Goal: Information Seeking & Learning: Learn about a topic

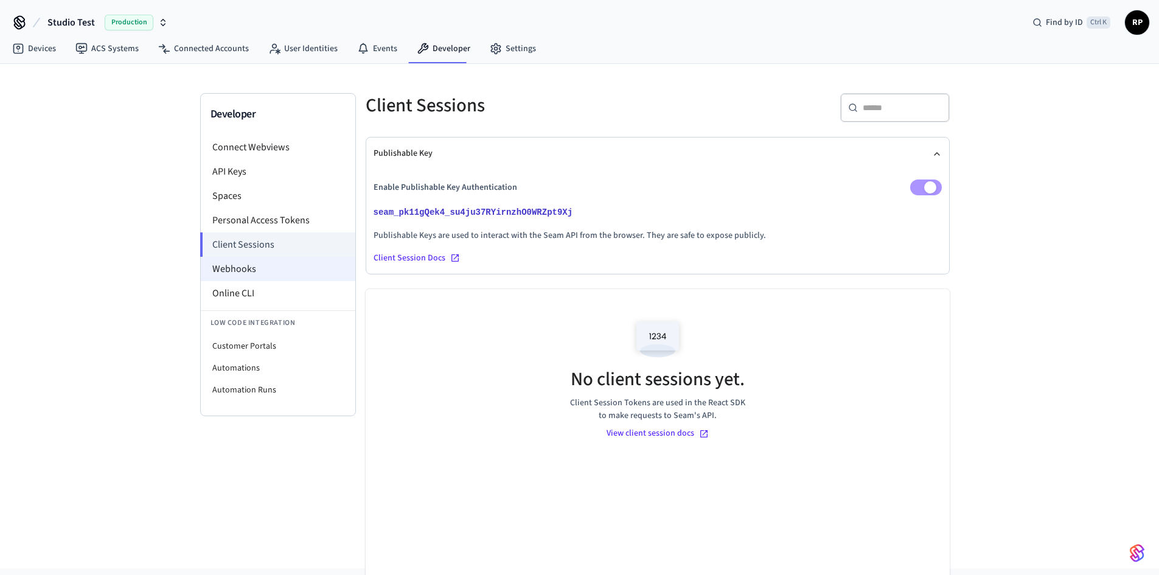
click at [247, 268] on li "Webhooks" at bounding box center [278, 269] width 155 height 24
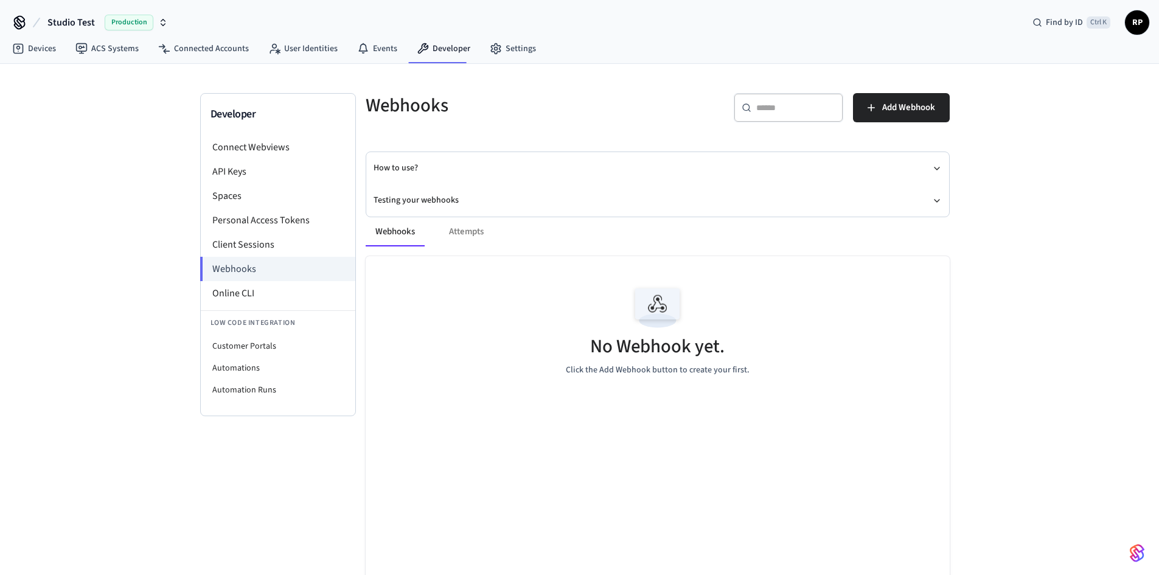
click at [469, 229] on div "Webhooks Attempts" at bounding box center [658, 231] width 584 height 29
click at [398, 165] on button "How to use?" at bounding box center [657, 168] width 568 height 32
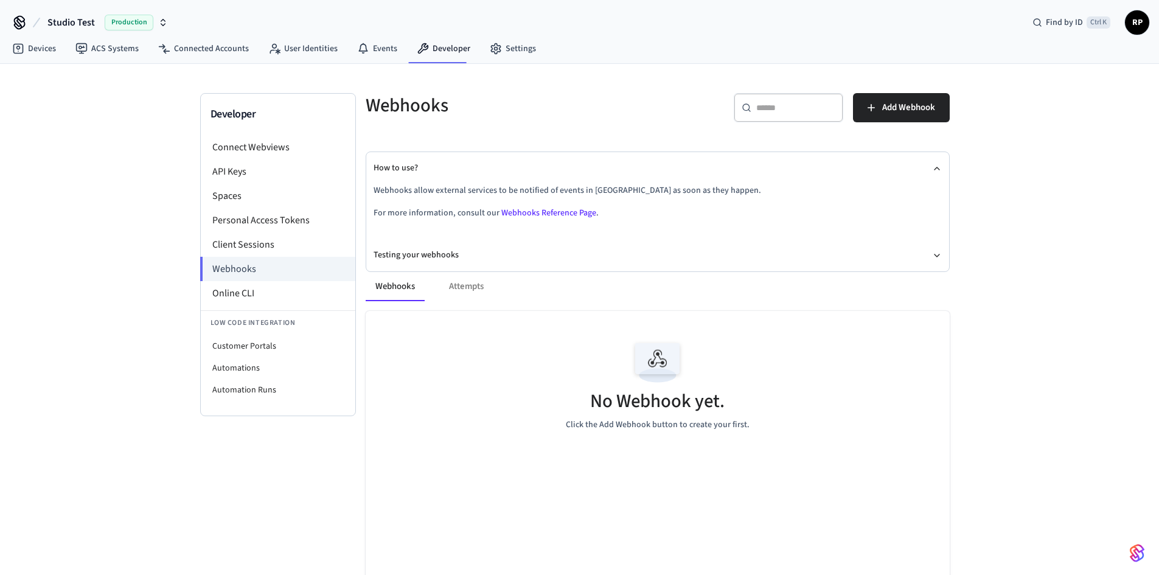
click at [537, 214] on link "Webhooks Reference Page" at bounding box center [548, 213] width 95 height 12
click at [260, 249] on li "Client Sessions" at bounding box center [278, 244] width 155 height 24
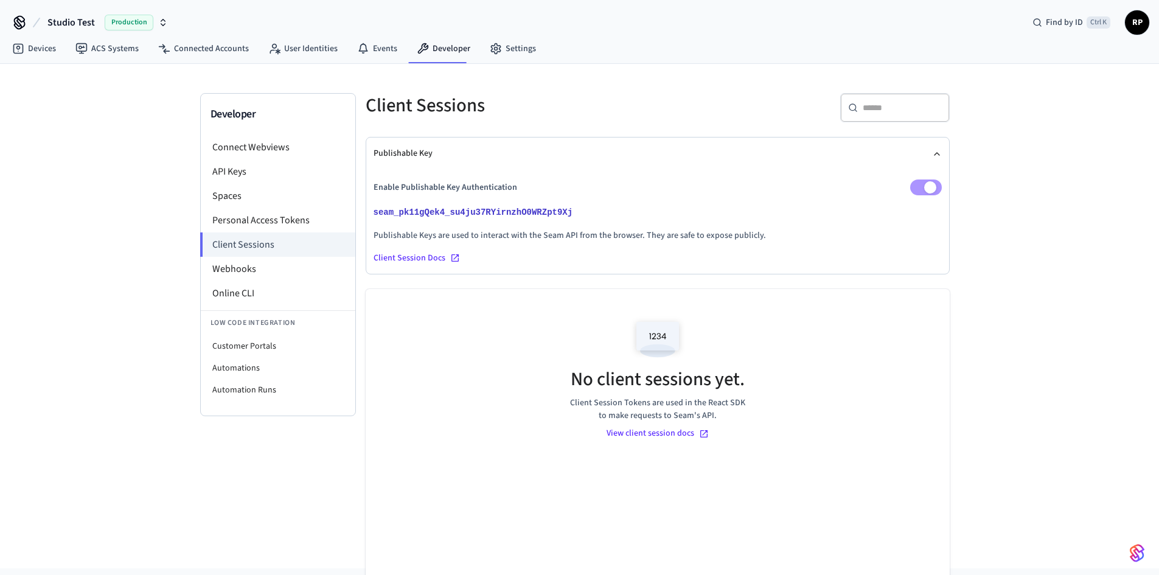
click at [412, 259] on div "Client Session Docs" at bounding box center [657, 258] width 568 height 12
